Goal: Check status: Check status

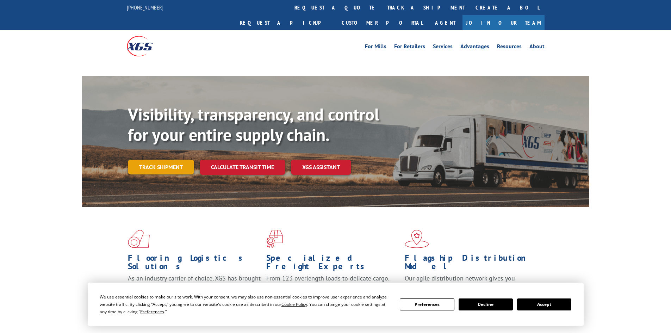
click at [173, 154] on div "Visibility, transparency, and control for your entire supply chain. Track shipm…" at bounding box center [359, 153] width 462 height 98
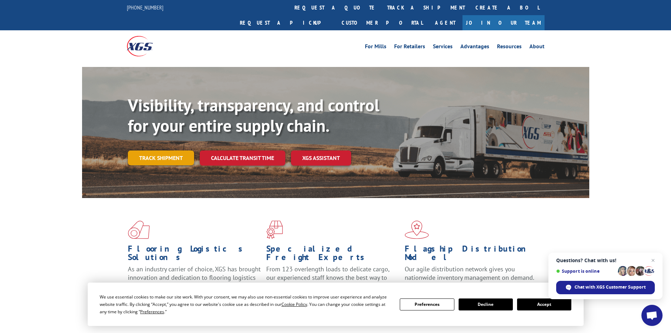
click at [173, 150] on link "Track shipment" at bounding box center [161, 157] width 66 height 15
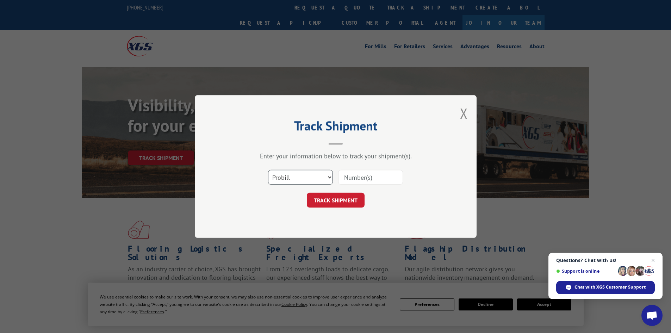
click at [329, 176] on select "Select category... Probill BOL PO" at bounding box center [300, 177] width 65 height 15
select select "po"
click at [268, 170] on select "Select category... Probill BOL PO" at bounding box center [300, 177] width 65 height 15
click at [347, 179] on input at bounding box center [370, 177] width 65 height 15
paste input "19545409"
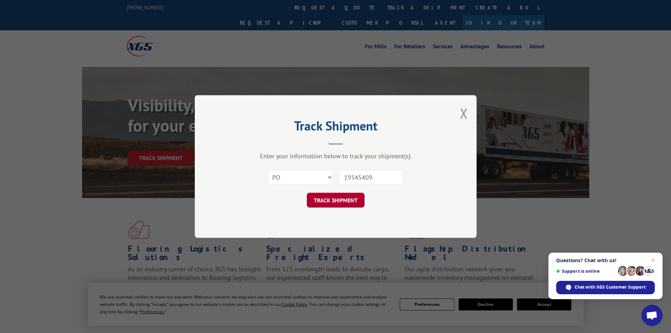
type input "19545409"
click at [343, 195] on button "TRACK SHIPMENT" at bounding box center [336, 200] width 58 height 15
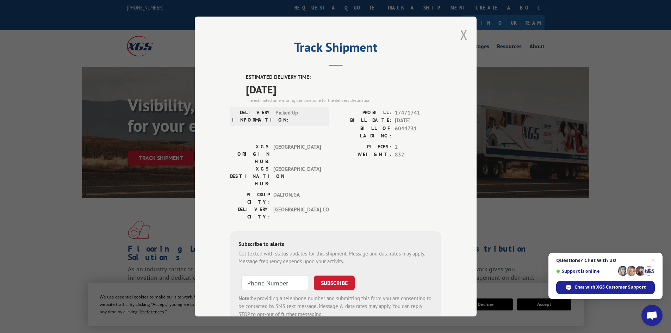
click at [462, 32] on button "Close modal" at bounding box center [464, 34] width 8 height 19
